Goal: Register for event/course

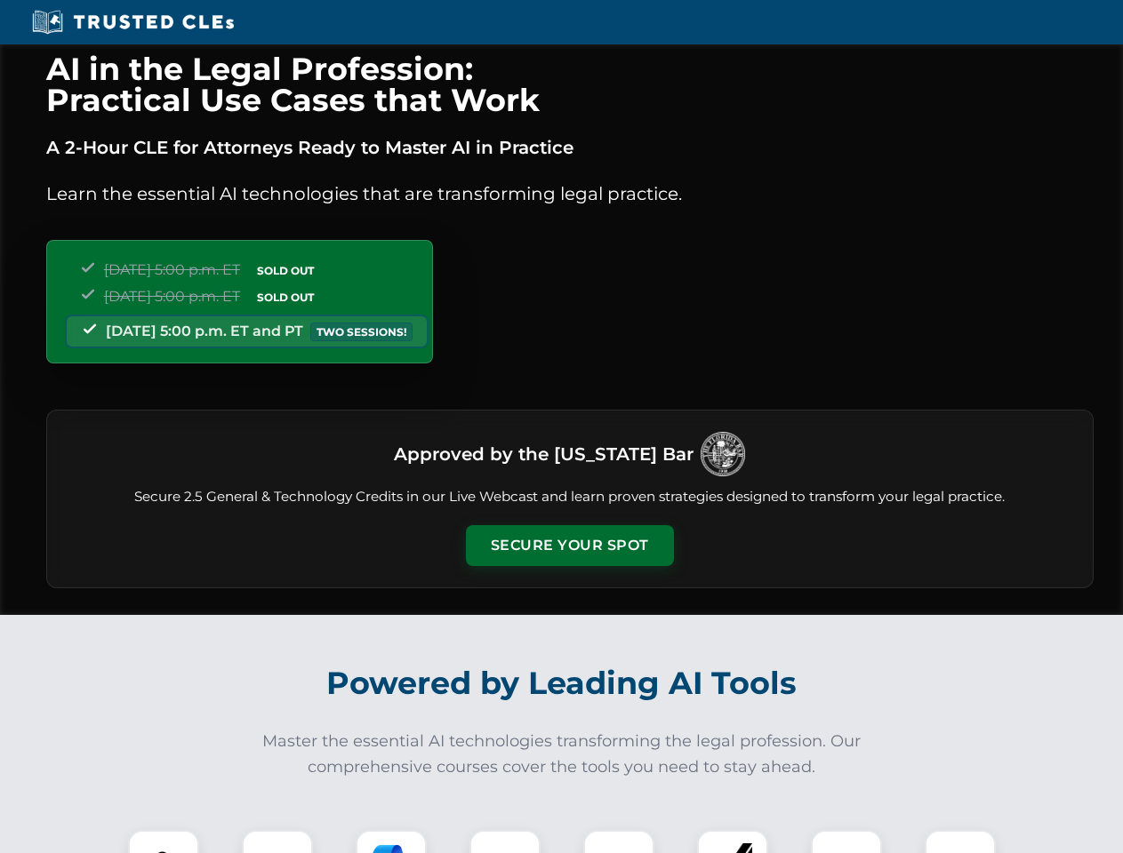
click at [569, 546] on button "Secure Your Spot" at bounding box center [570, 545] width 208 height 41
click at [164, 842] on img at bounding box center [164, 866] width 52 height 52
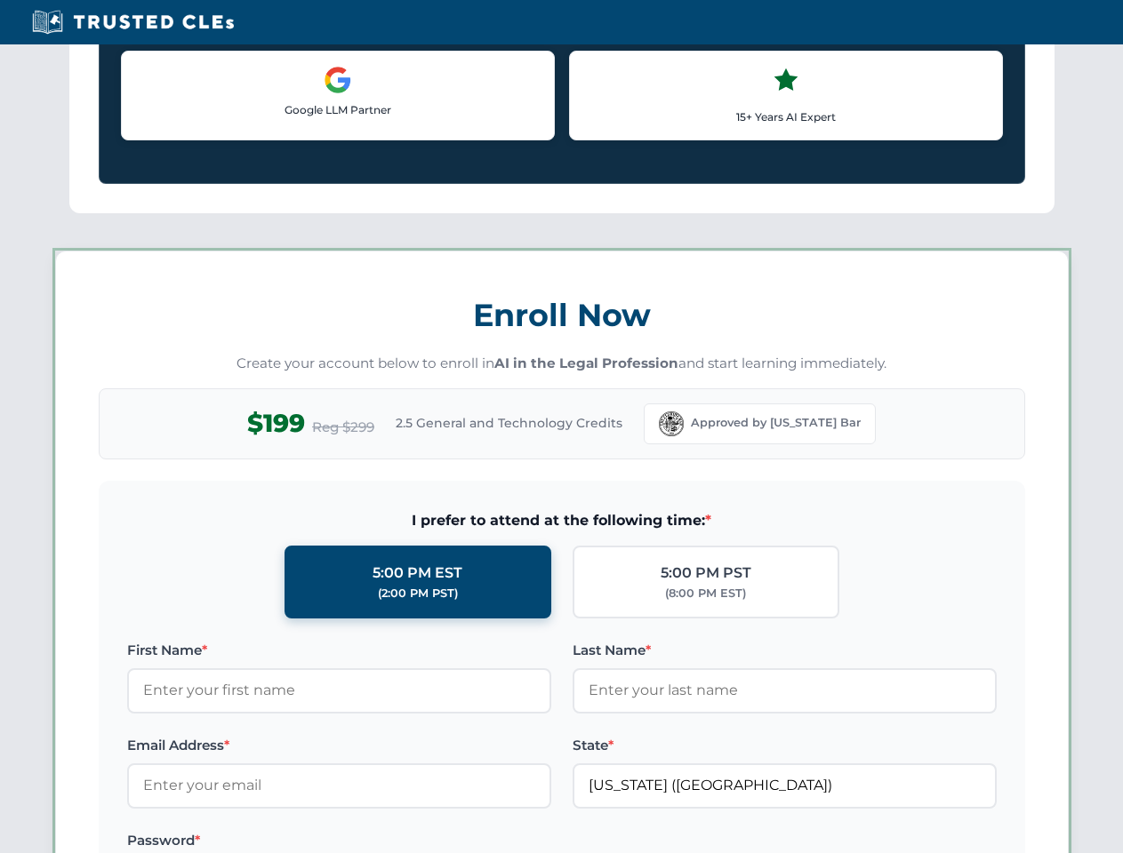
click at [391, 842] on label "Password *" at bounding box center [339, 840] width 424 height 21
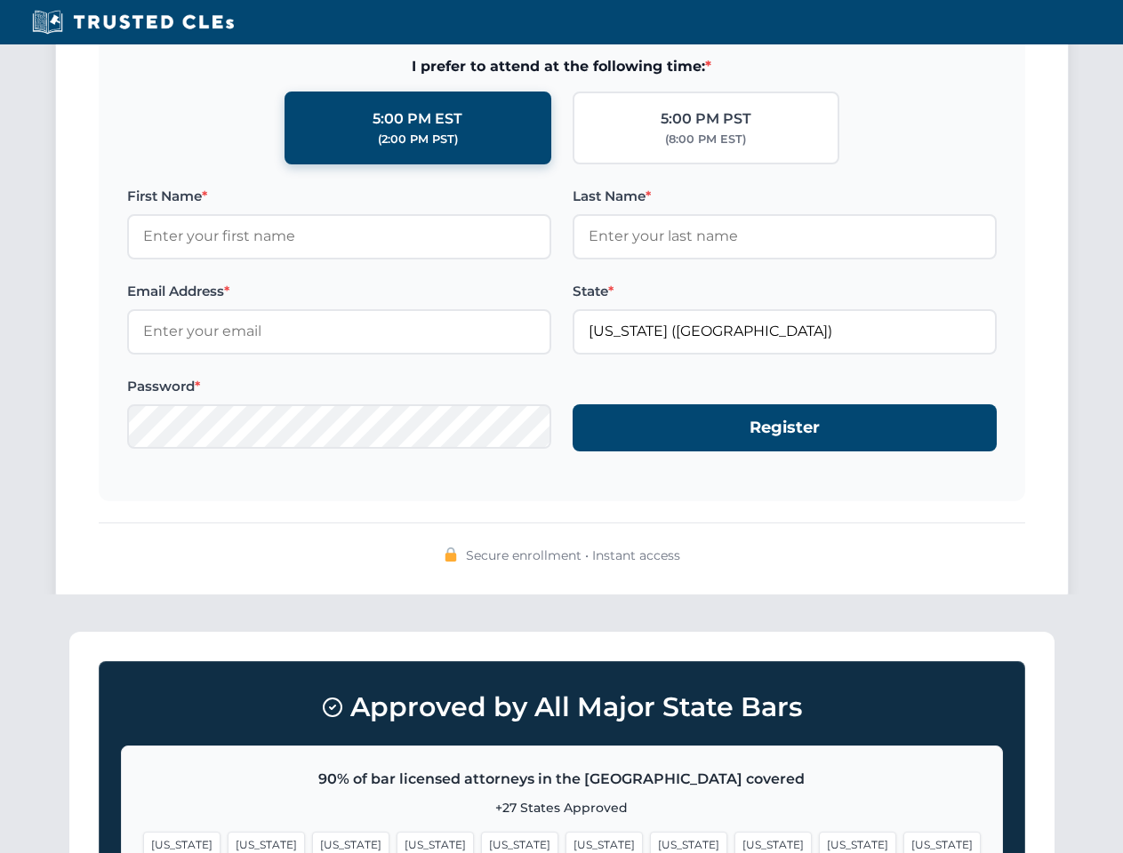
click at [819, 842] on span "[US_STATE]" at bounding box center [857, 845] width 77 height 26
